Goal: Task Accomplishment & Management: Use online tool/utility

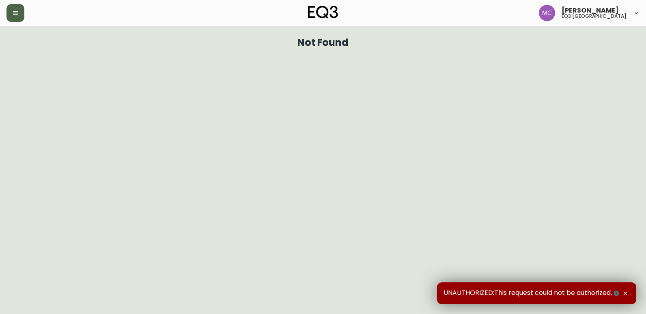
click at [15, 9] on button "button" at bounding box center [15, 13] width 18 height 18
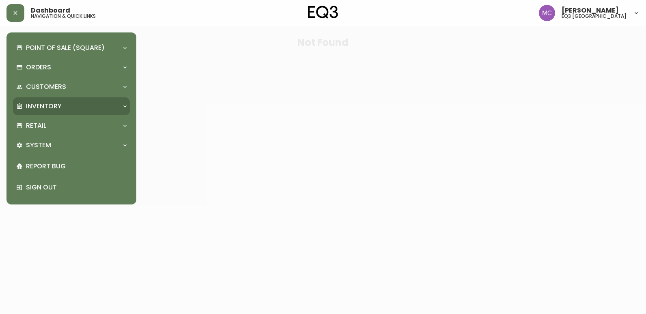
click at [38, 107] on p "Inventory" at bounding box center [44, 106] width 36 height 9
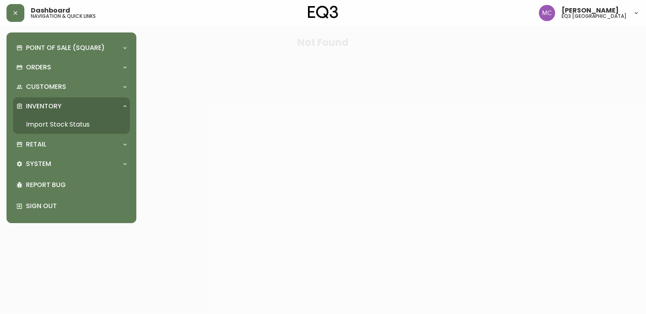
click at [41, 123] on link "Import Stock Status" at bounding box center [71, 124] width 117 height 19
